Goal: Information Seeking & Learning: Learn about a topic

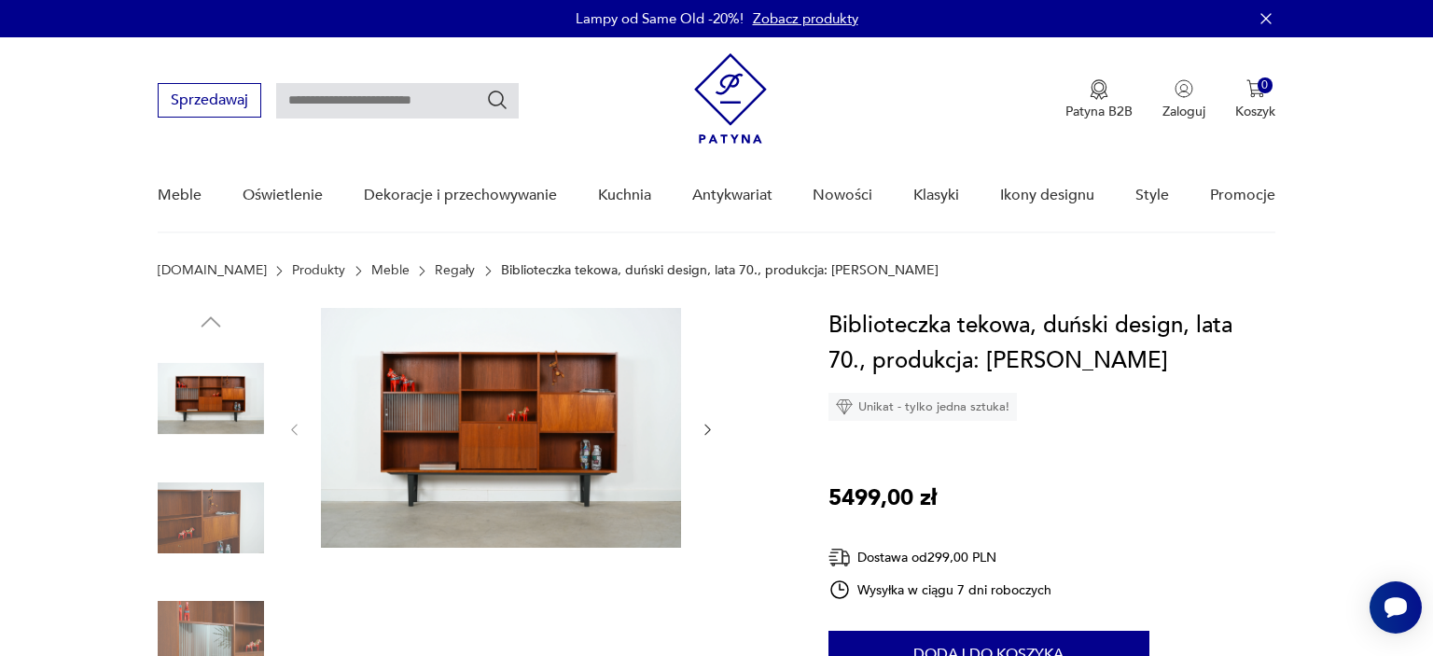
click at [705, 424] on icon "button" at bounding box center [708, 430] width 16 height 16
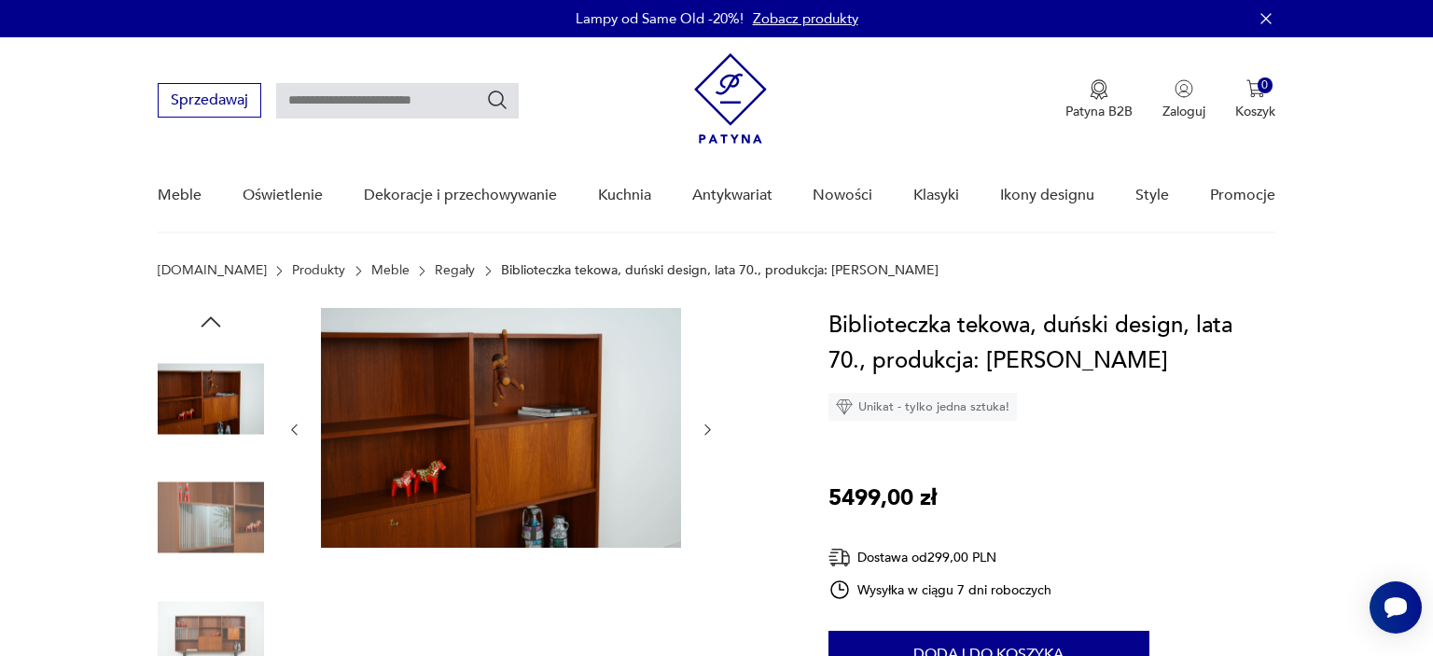
click at [705, 424] on icon "button" at bounding box center [708, 430] width 16 height 16
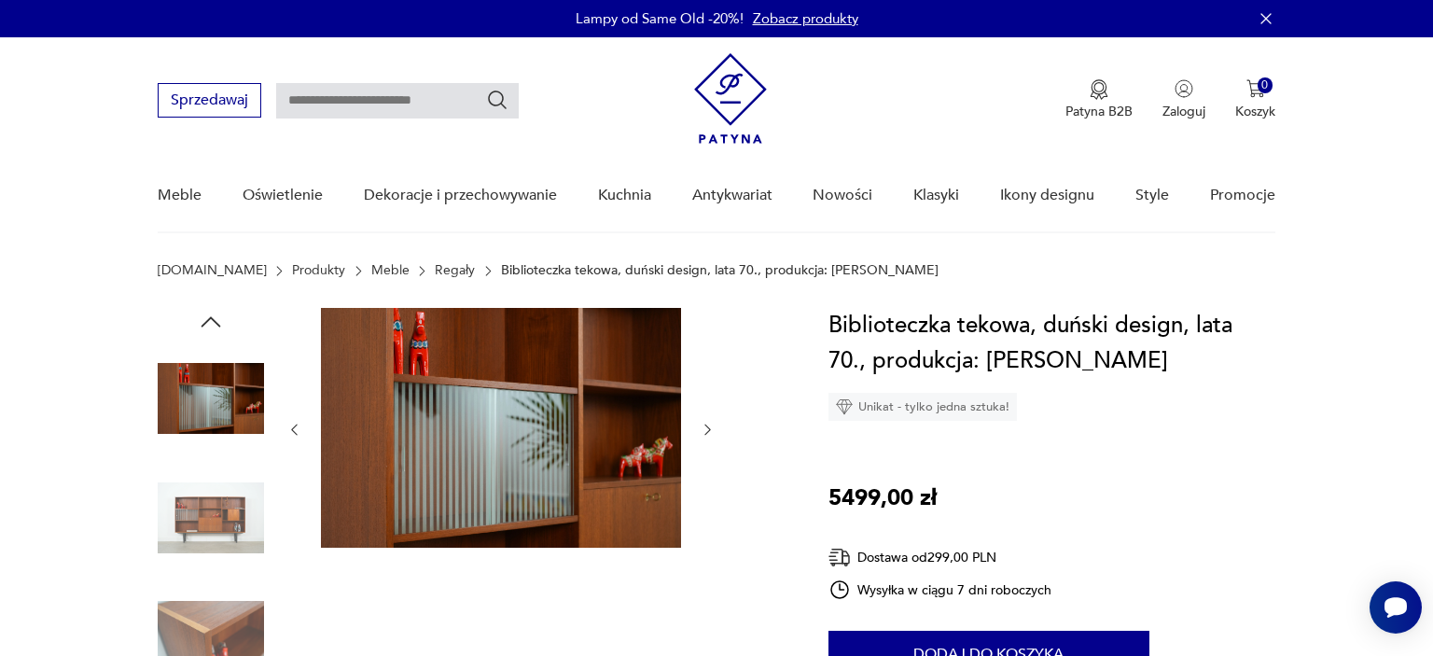
click at [705, 424] on icon "button" at bounding box center [708, 430] width 16 height 16
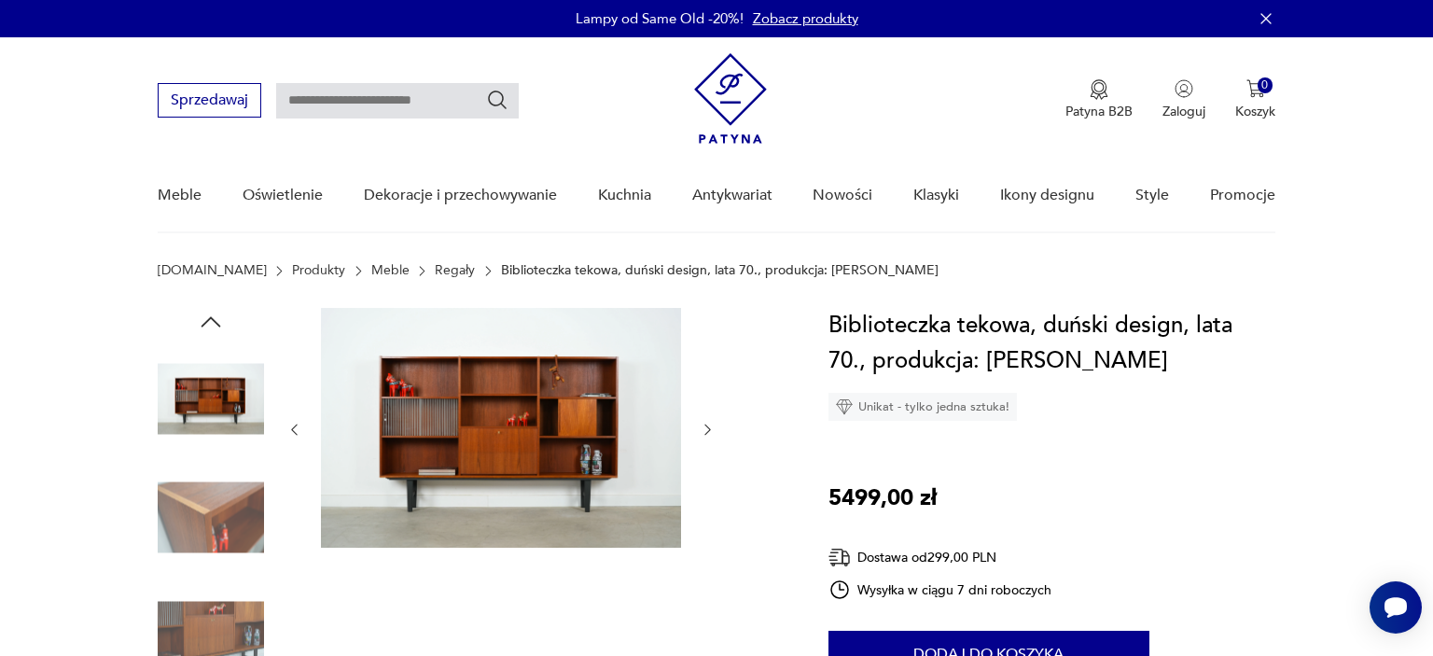
click at [705, 424] on icon "button" at bounding box center [708, 430] width 16 height 16
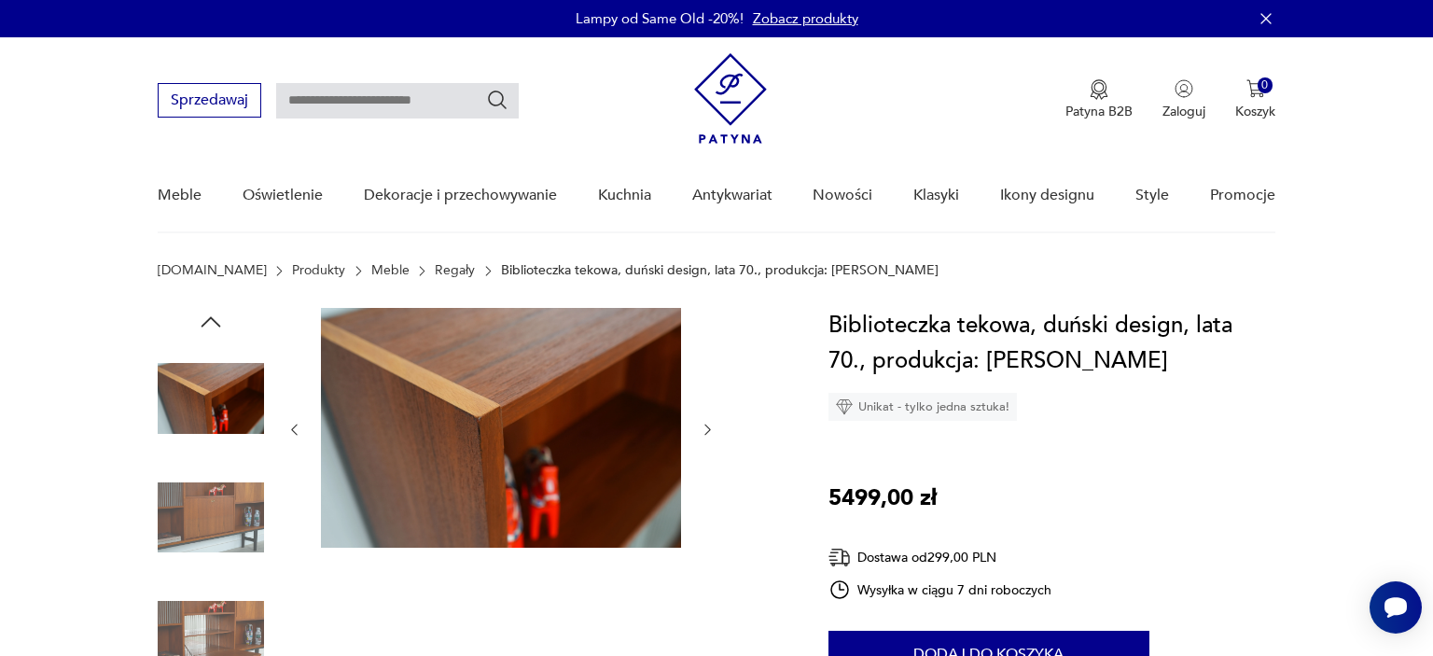
click at [705, 424] on icon "button" at bounding box center [708, 430] width 16 height 16
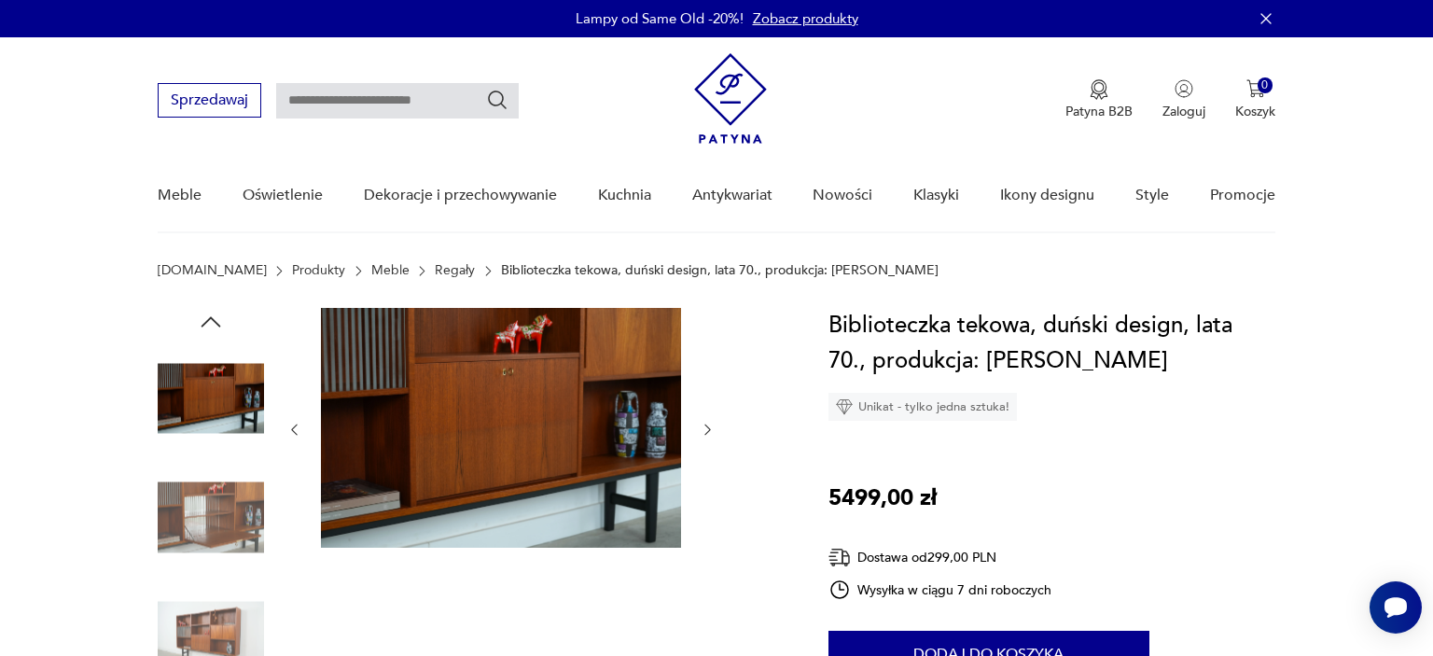
scroll to position [197, 0]
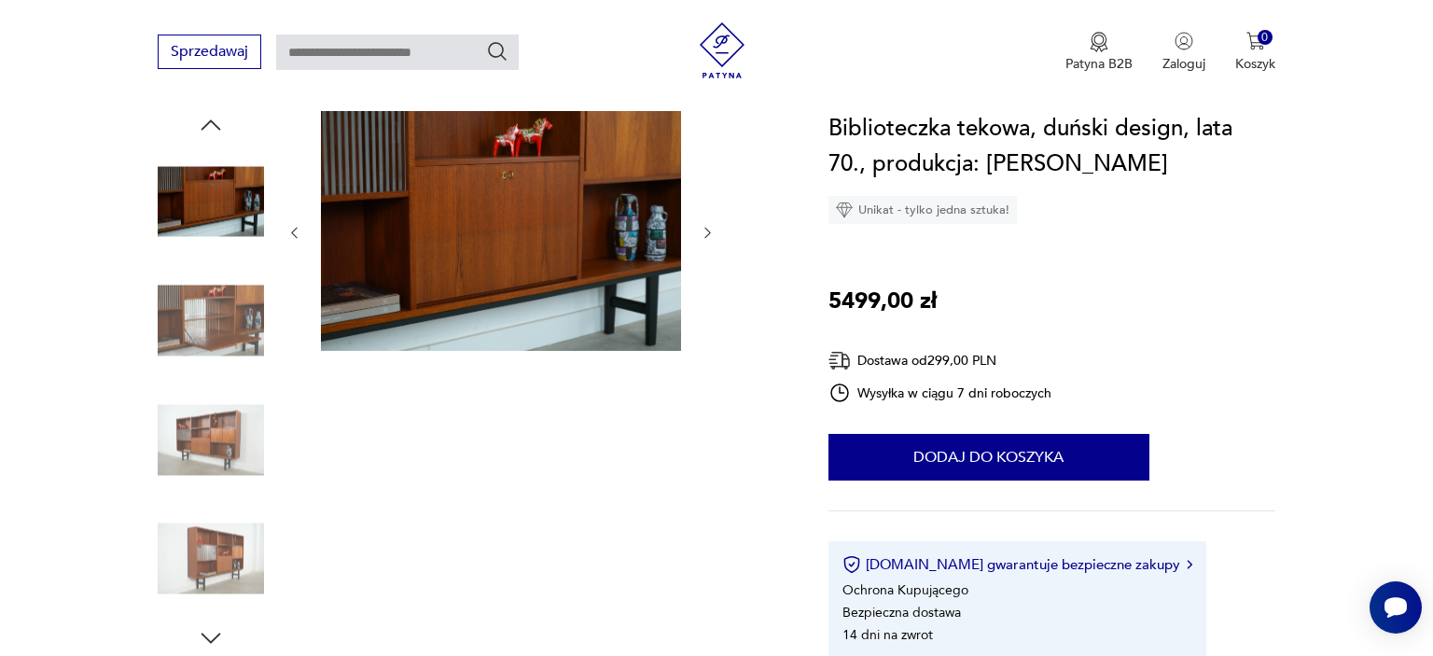
click at [218, 363] on img at bounding box center [211, 321] width 106 height 106
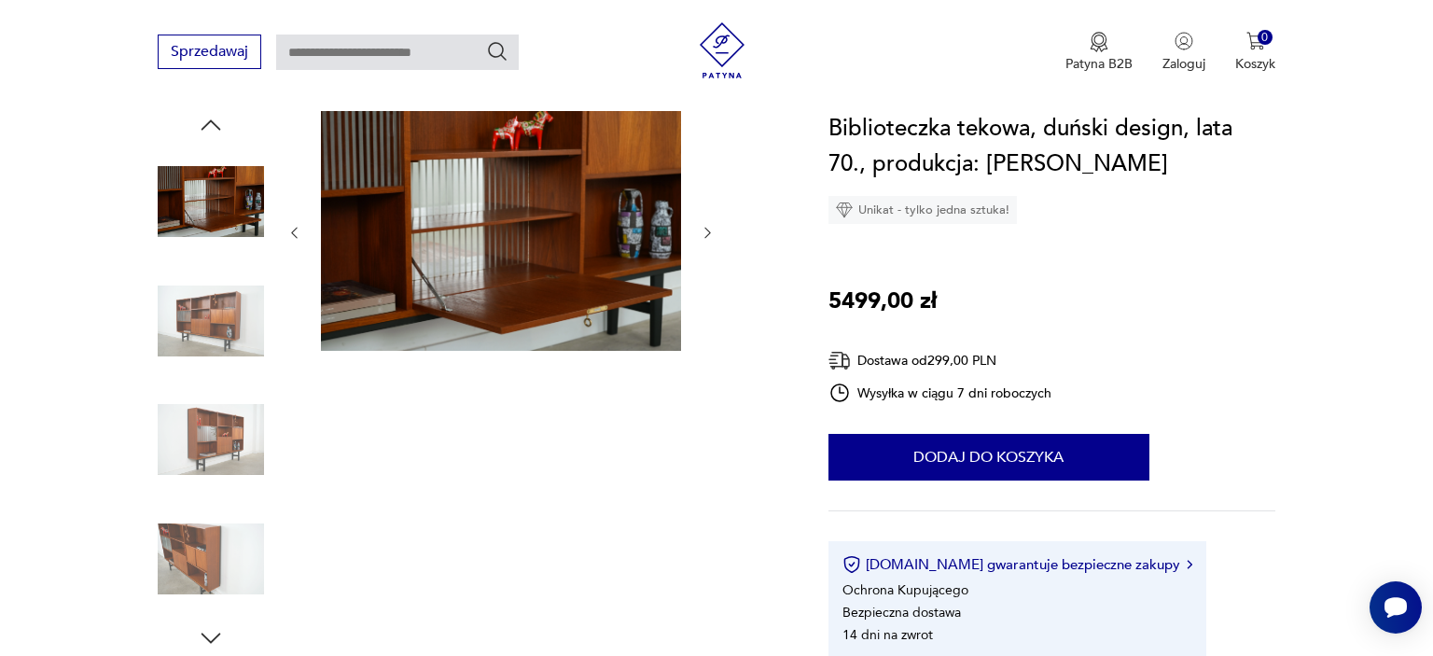
click at [215, 313] on img at bounding box center [211, 321] width 106 height 106
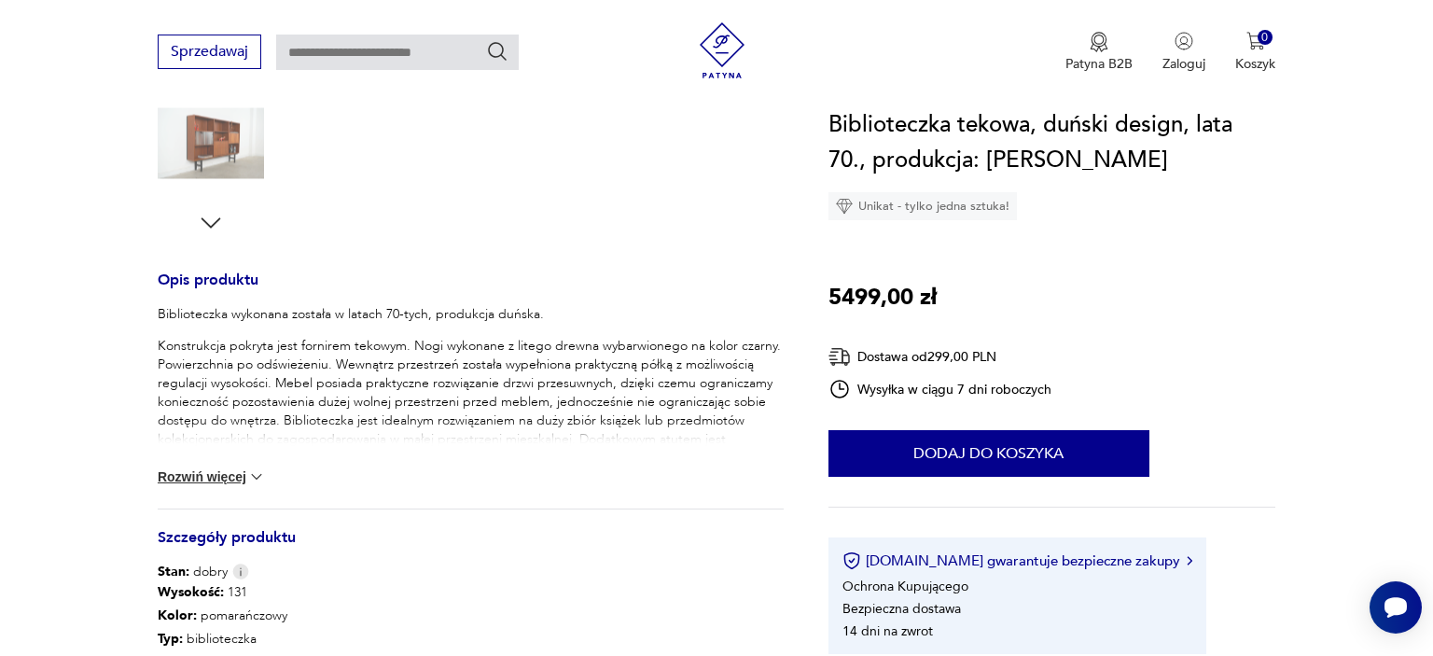
scroll to position [689, 0]
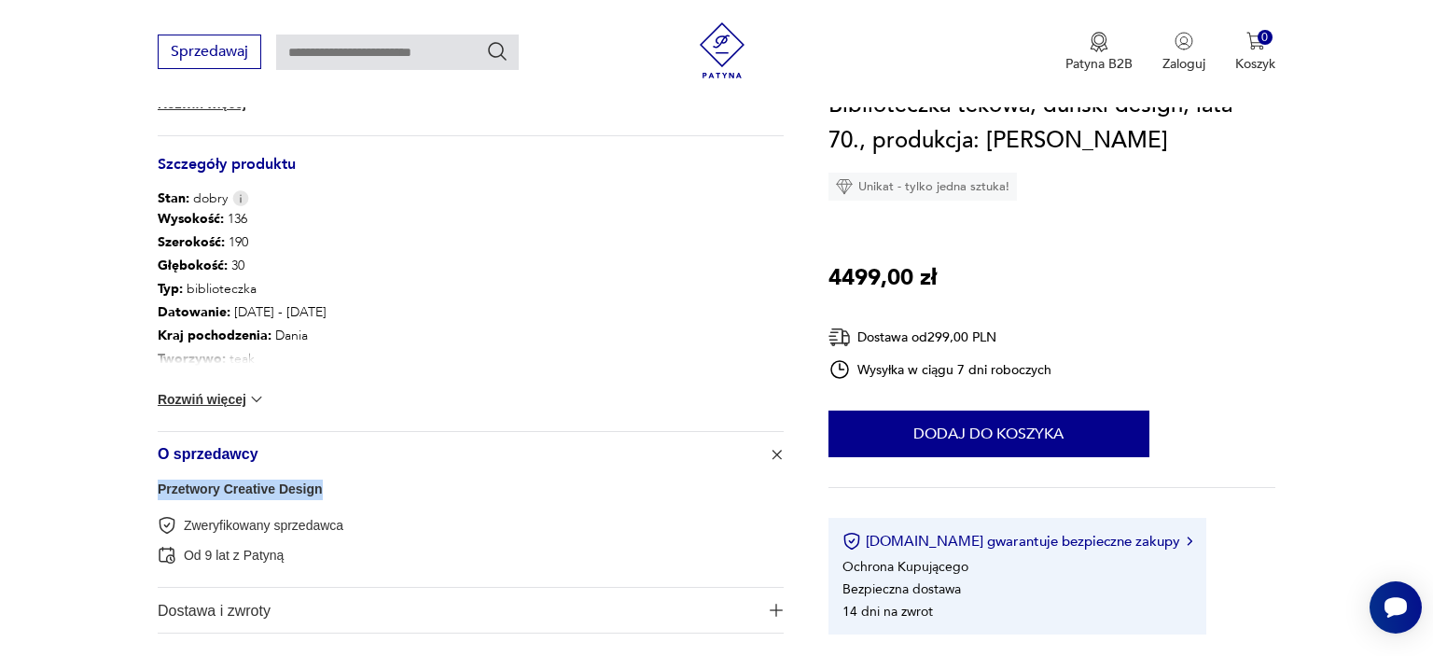
drag, startPoint x: 315, startPoint y: 495, endPoint x: 153, endPoint y: 488, distance: 162.5
click at [153, 488] on section "Opis produktu Biblioteczka wykonana została w latach 70-tych, produkcja duńska.…" at bounding box center [716, 1] width 1433 height 1356
copy link "Przetwory Creative Design"
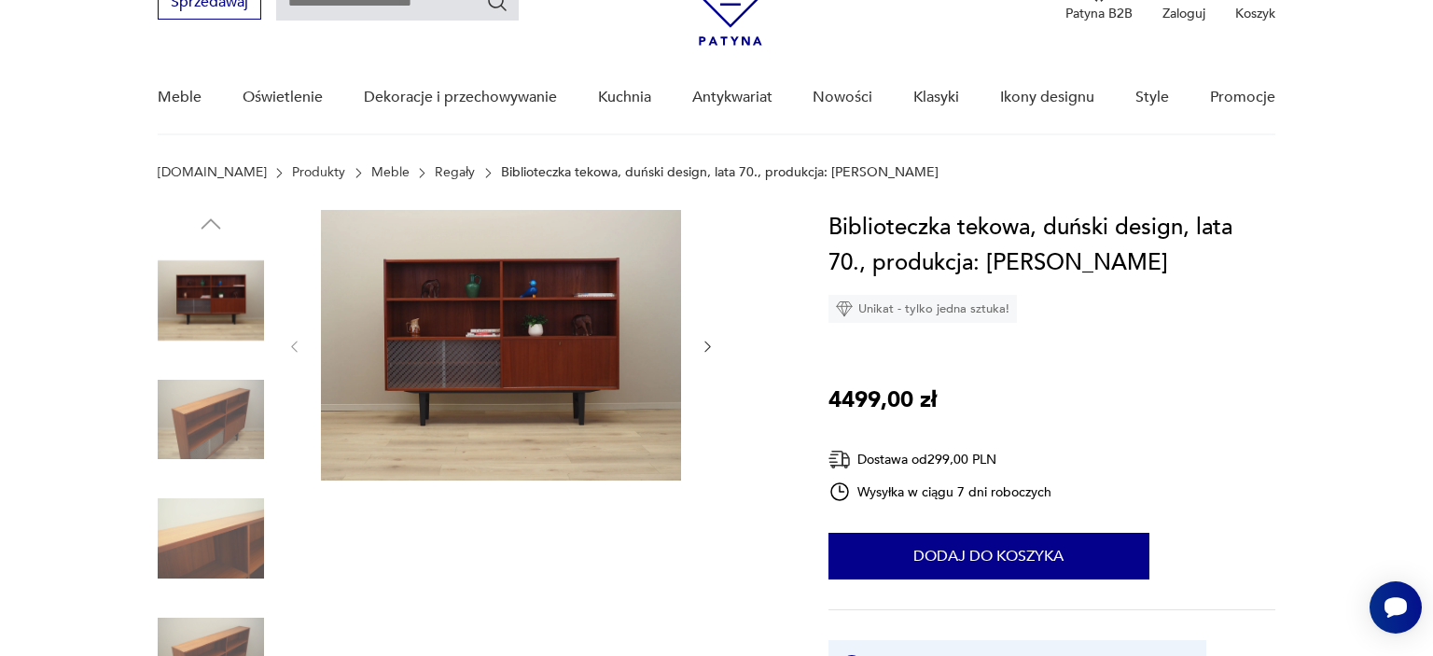
scroll to position [197, 0]
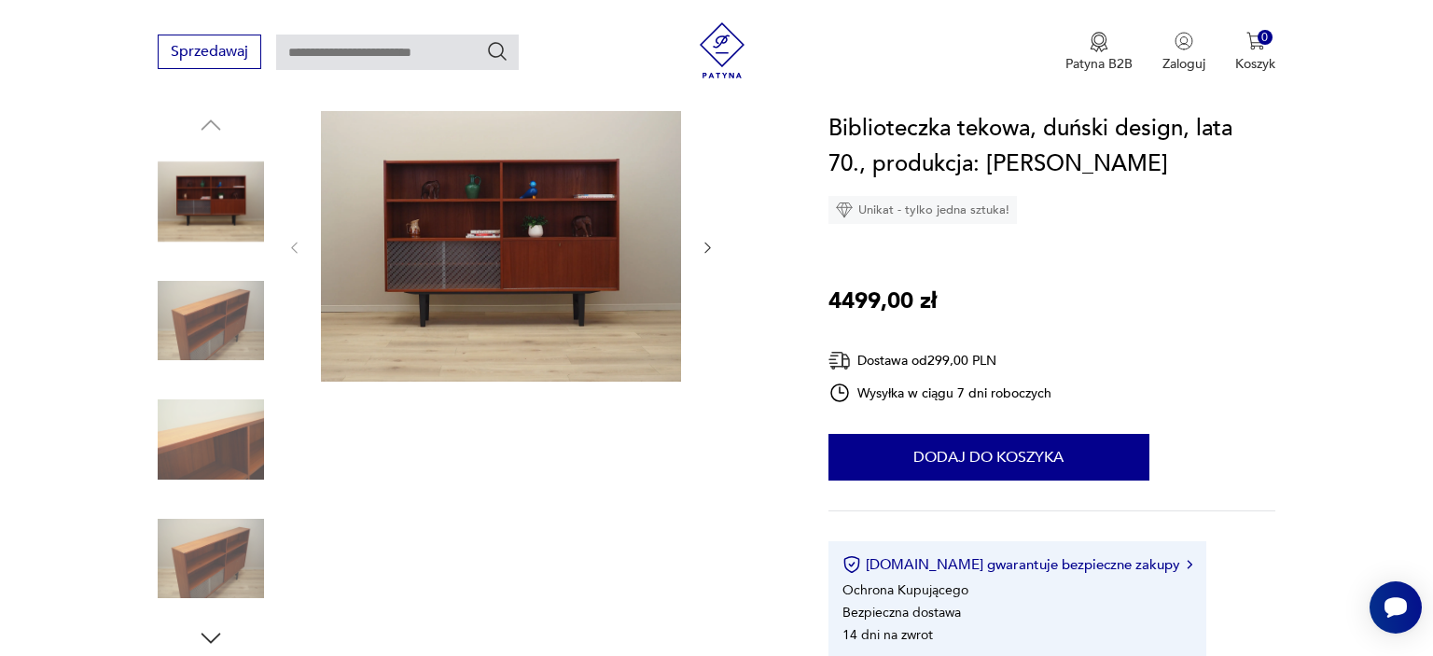
click at [213, 291] on img at bounding box center [211, 321] width 106 height 106
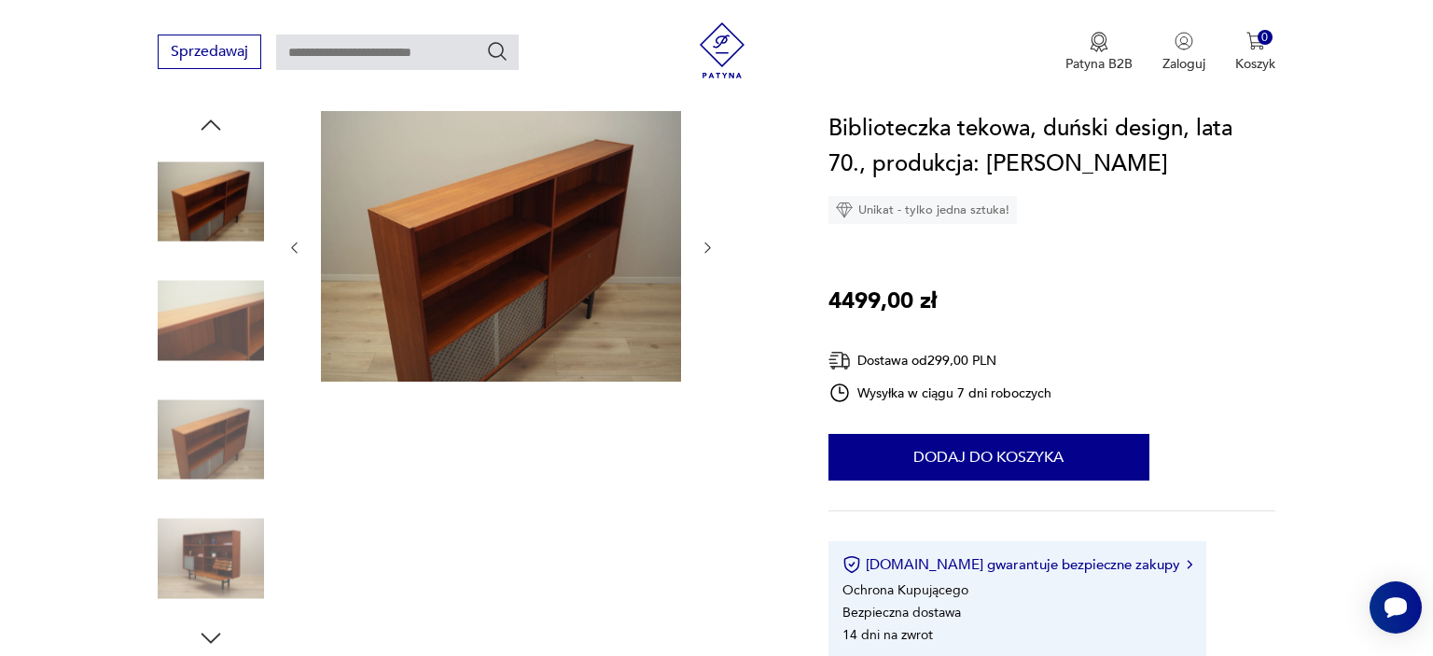
click at [226, 332] on img at bounding box center [211, 321] width 106 height 106
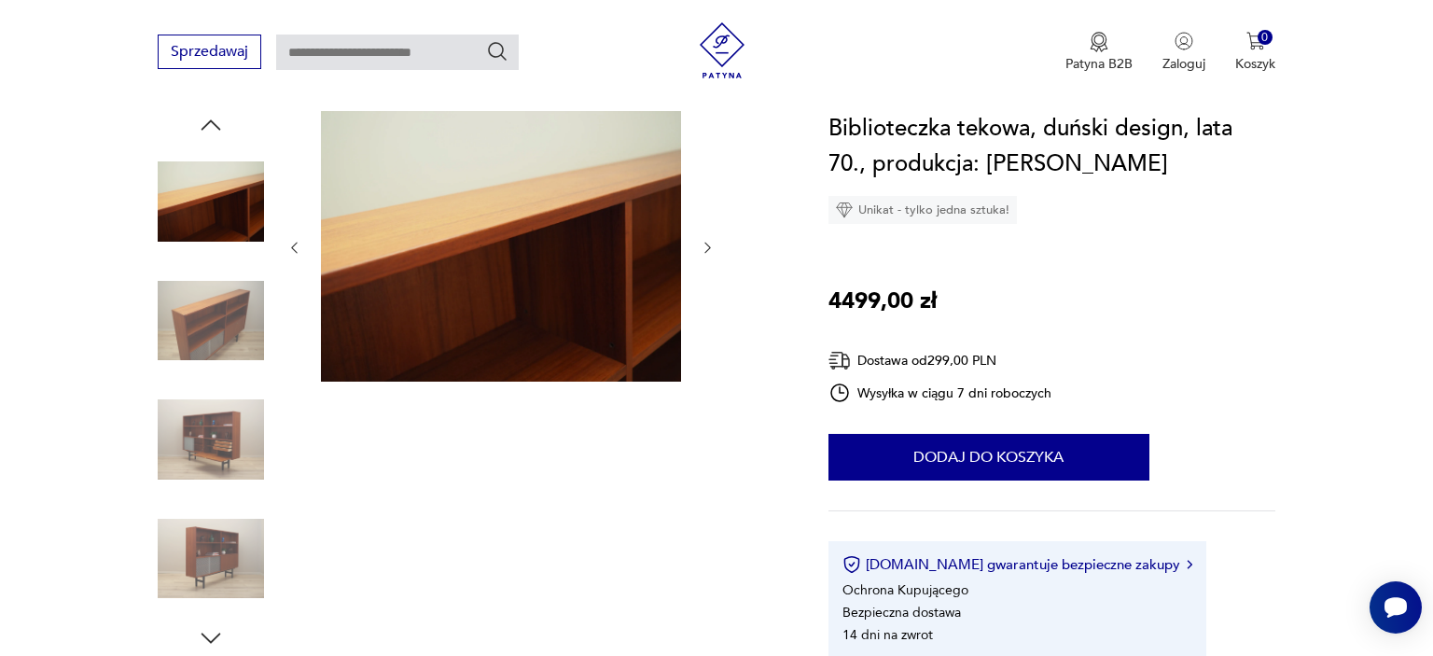
click at [224, 324] on img at bounding box center [211, 321] width 106 height 106
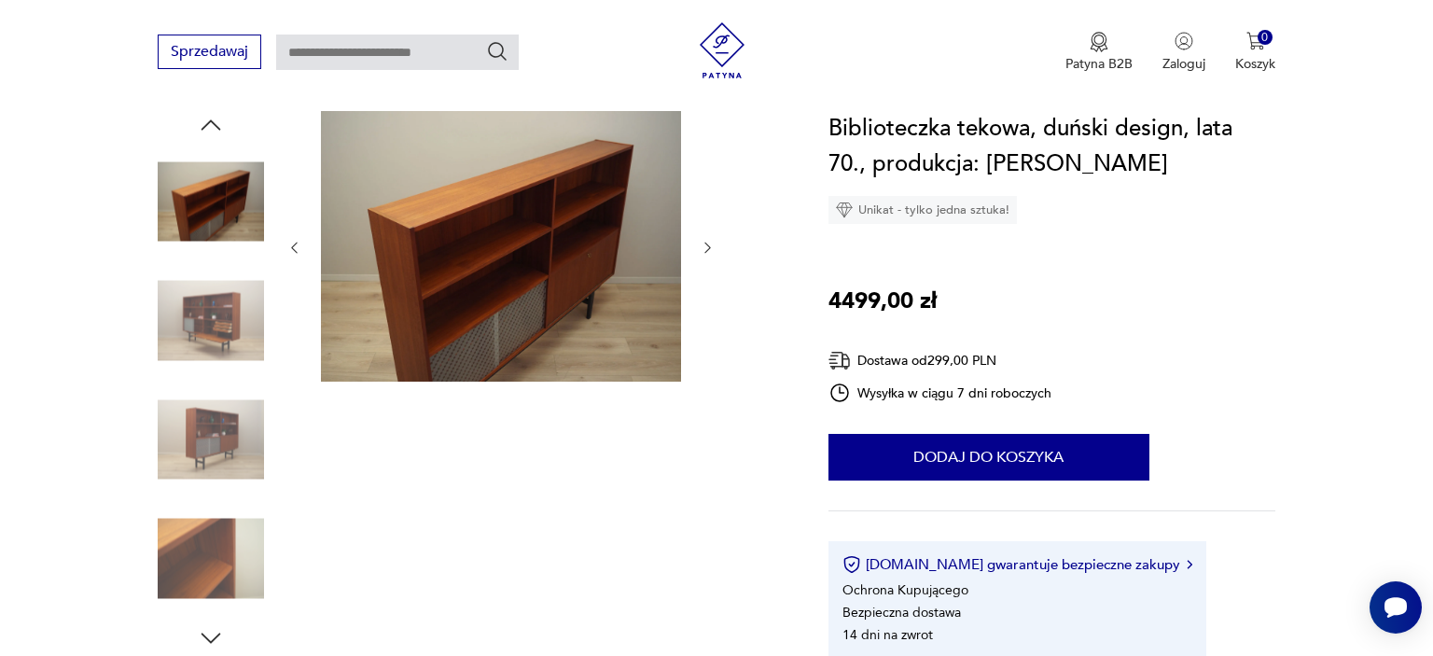
click at [219, 321] on img at bounding box center [211, 321] width 106 height 106
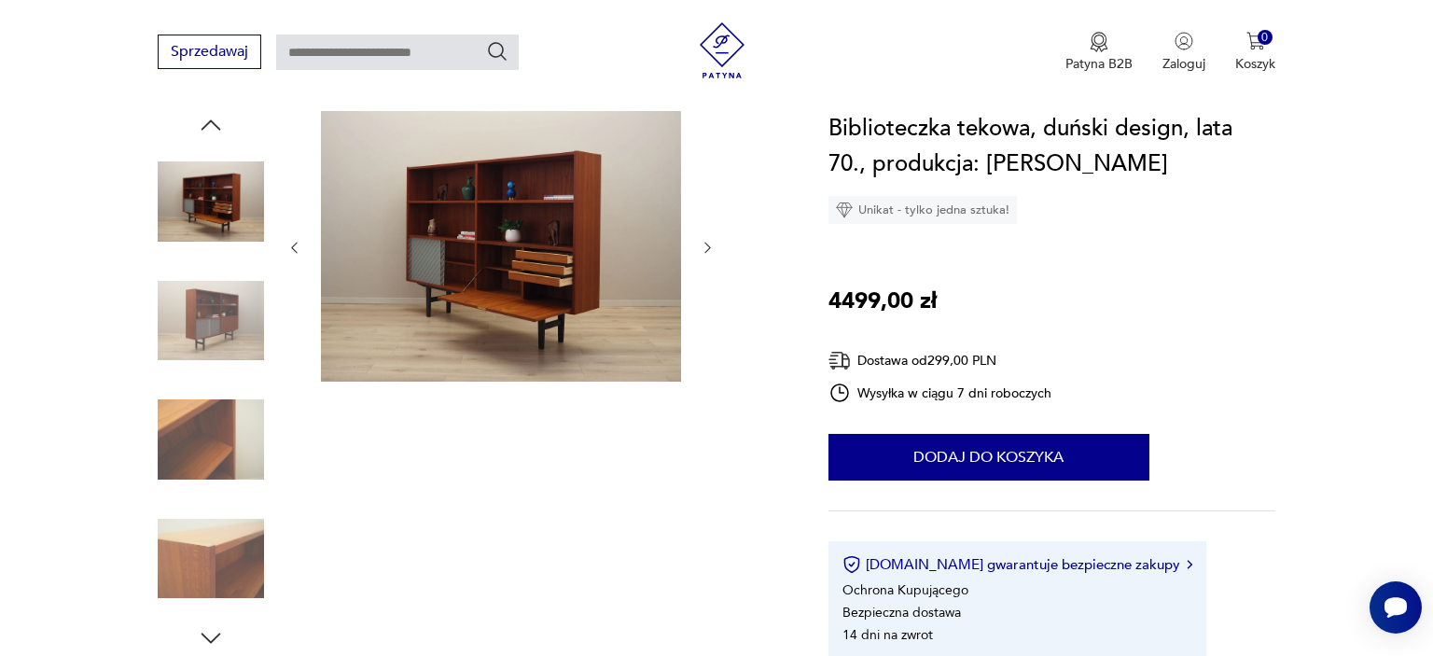
click at [215, 308] on img at bounding box center [211, 321] width 106 height 106
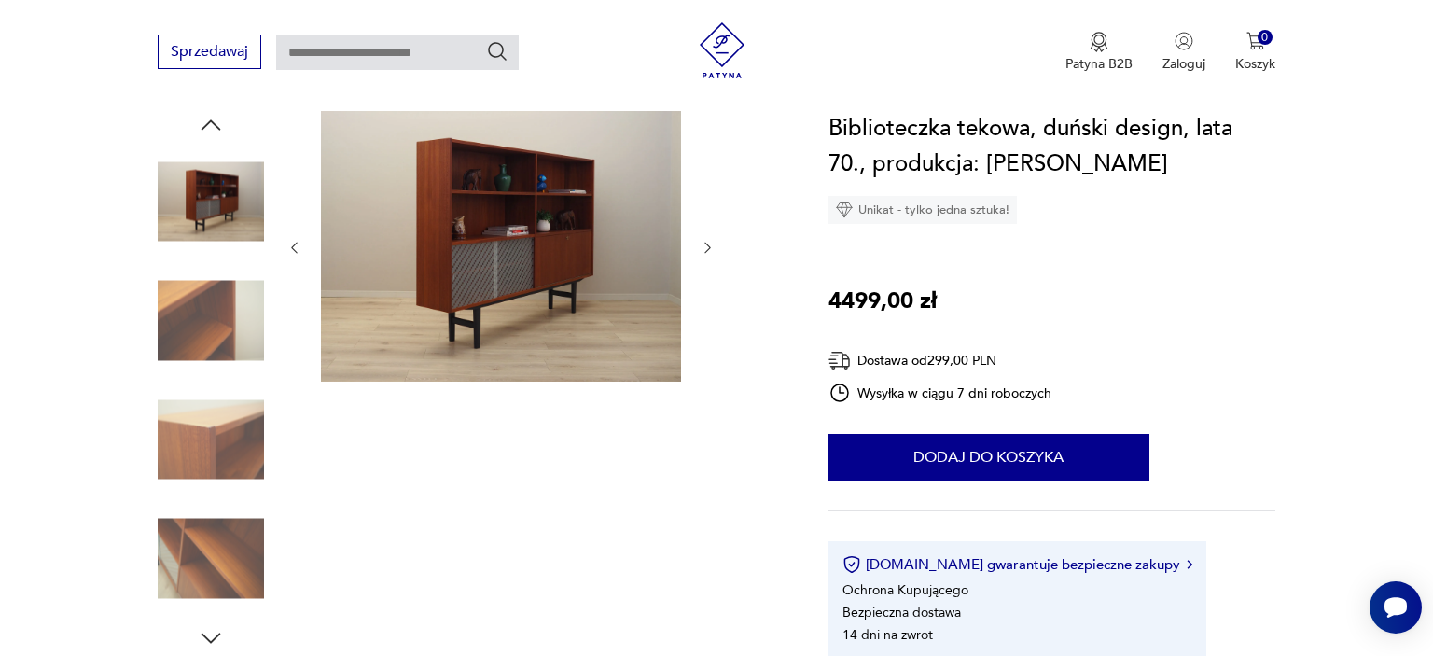
click at [211, 447] on img at bounding box center [211, 439] width 106 height 106
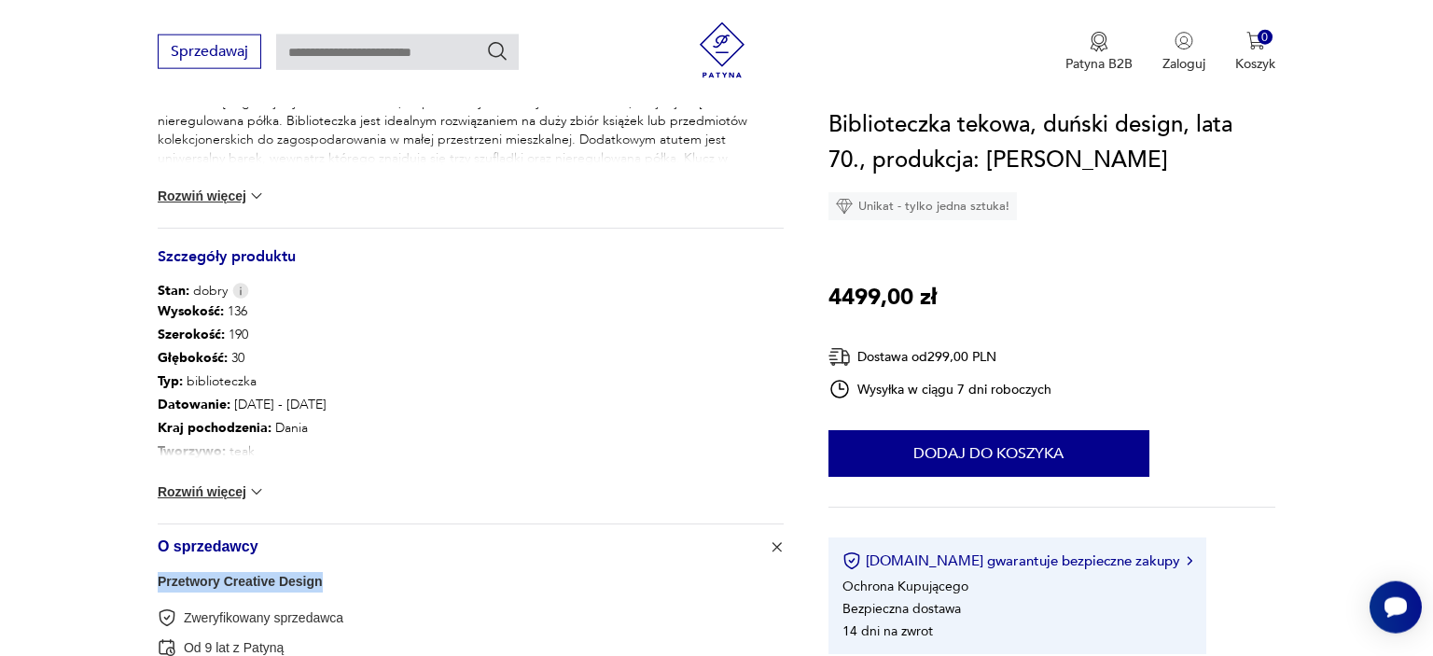
scroll to position [985, 0]
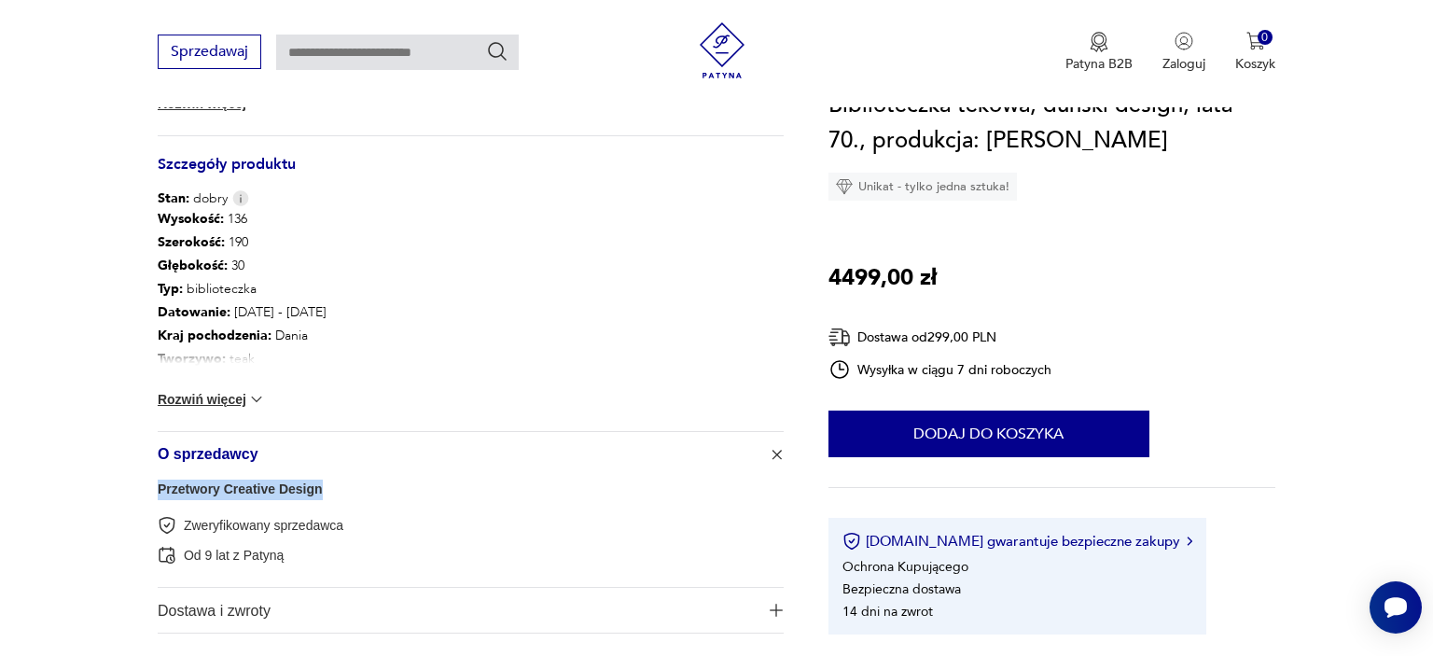
click at [266, 397] on img at bounding box center [256, 399] width 19 height 19
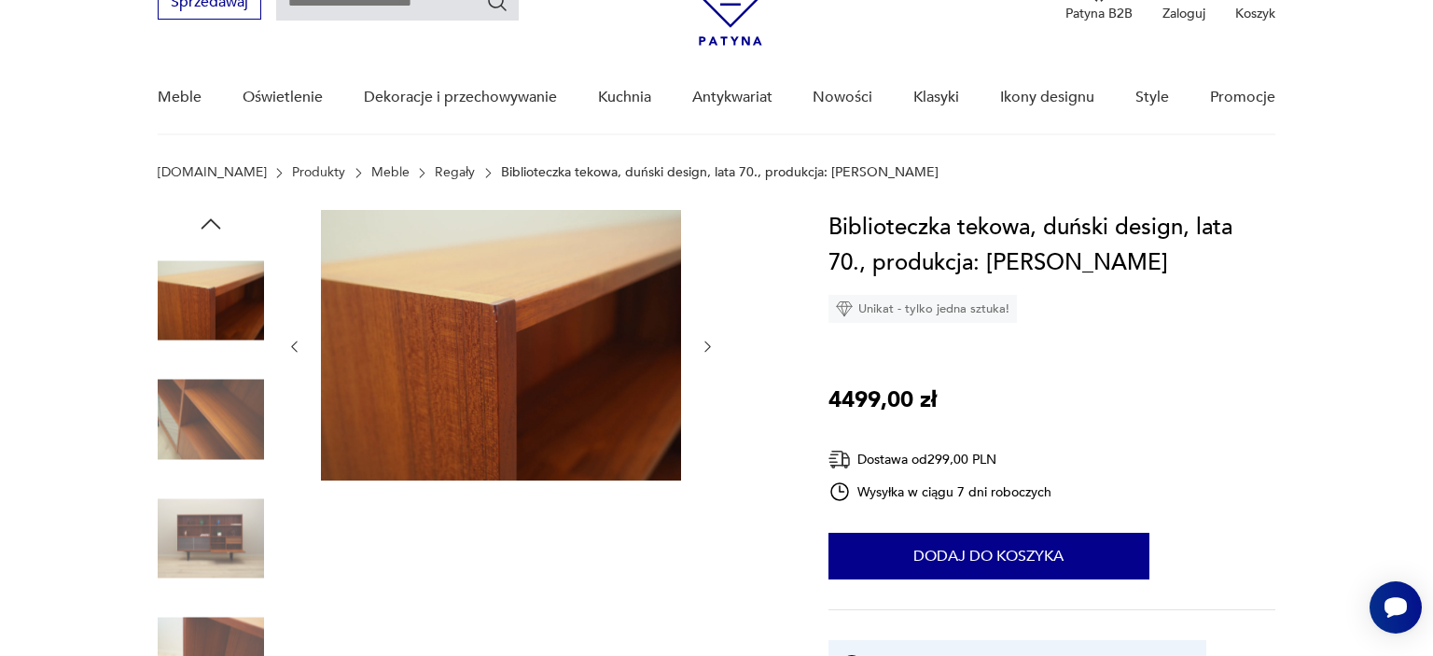
scroll to position [0, 0]
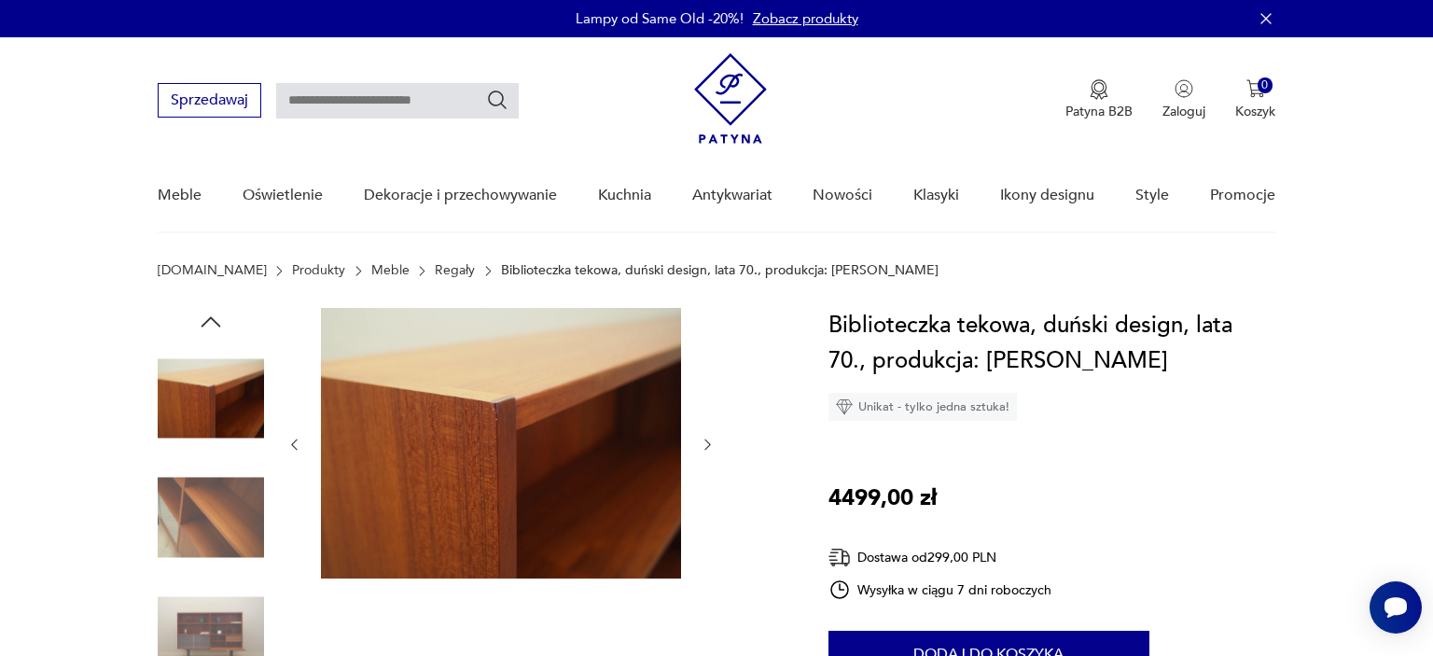
click at [421, 91] on input "text" at bounding box center [397, 100] width 243 height 35
